Goal: Task Accomplishment & Management: Use online tool/utility

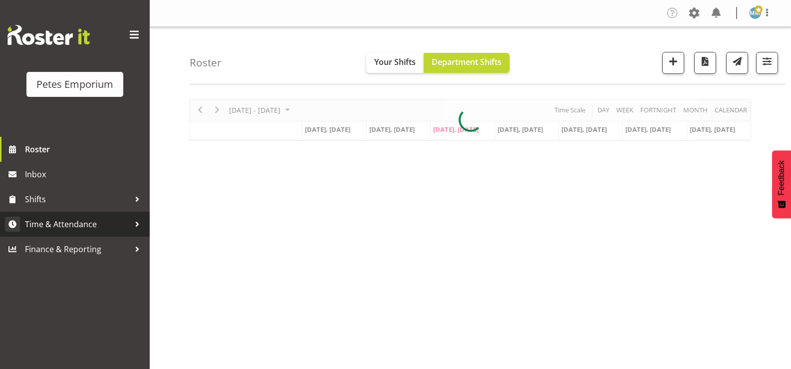
click at [95, 223] on span "Time & Attendance" at bounding box center [77, 224] width 105 height 15
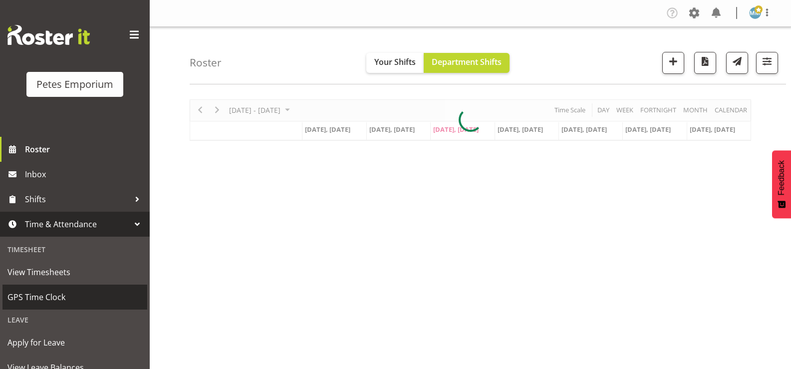
click at [61, 295] on span "GPS Time Clock" at bounding box center [74, 296] width 135 height 15
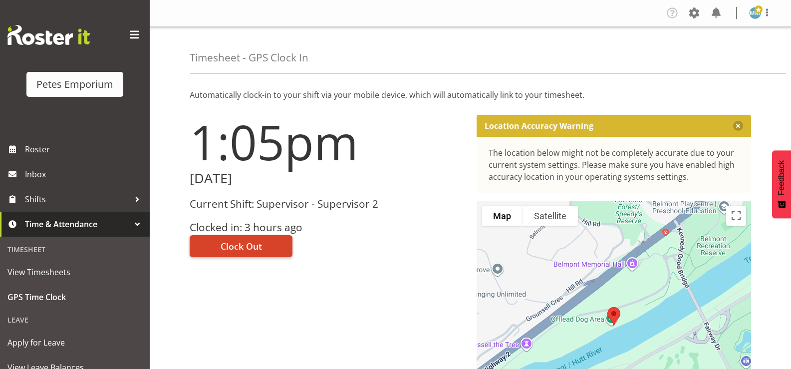
click at [241, 245] on span "Clock Out" at bounding box center [241, 245] width 41 height 13
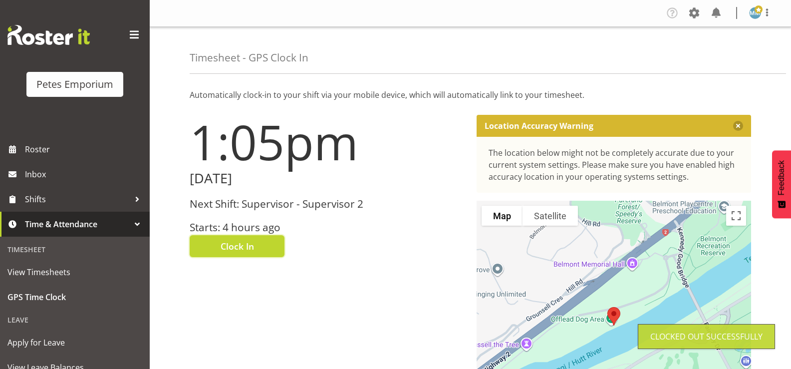
click at [756, 13] on span at bounding box center [758, 9] width 8 height 8
click at [709, 58] on link "Log Out" at bounding box center [725, 52] width 96 height 18
